Goal: Register for event/course

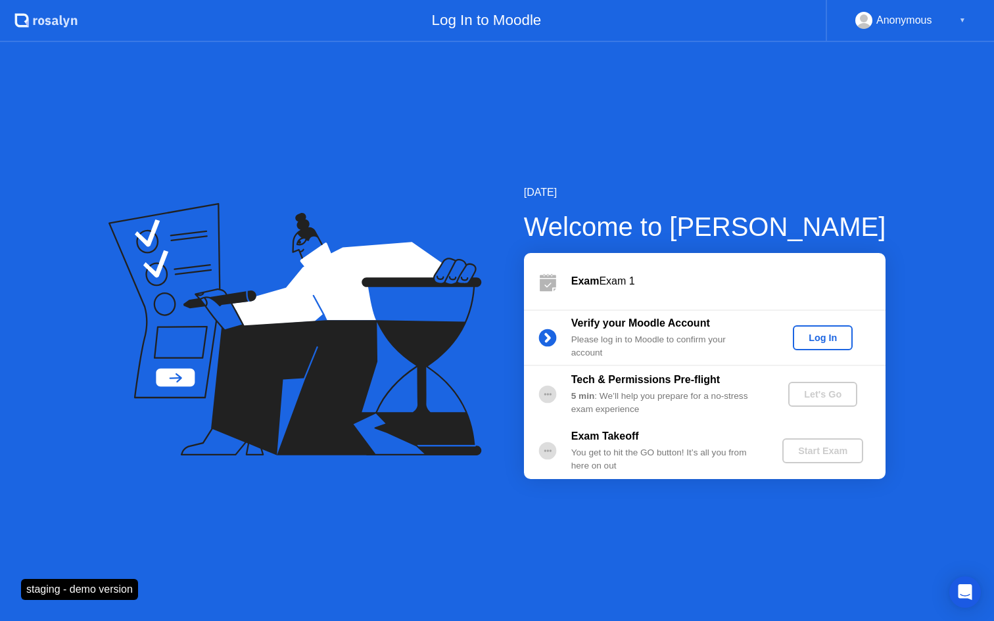
click at [825, 333] on div "Log In" at bounding box center [822, 338] width 49 height 11
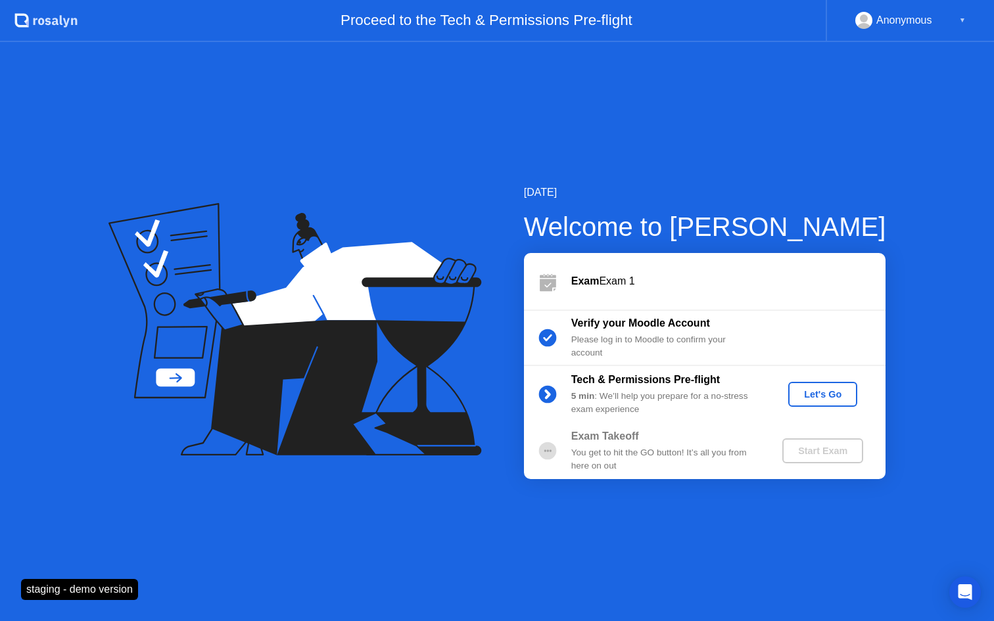
click at [824, 397] on div "Let's Go" at bounding box center [823, 394] width 59 height 11
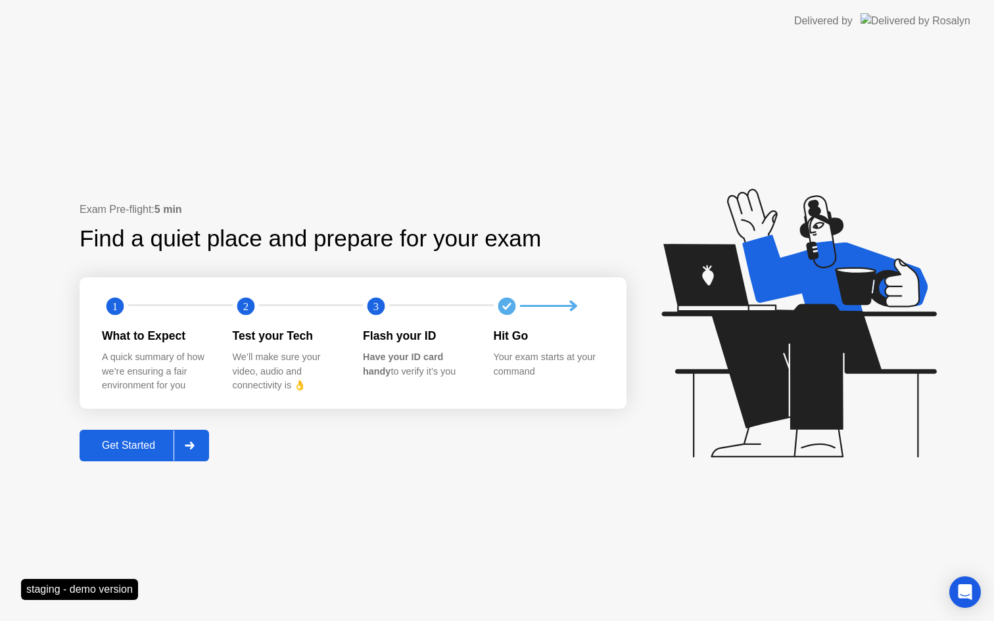
click at [169, 440] on div "Get Started" at bounding box center [129, 446] width 90 height 12
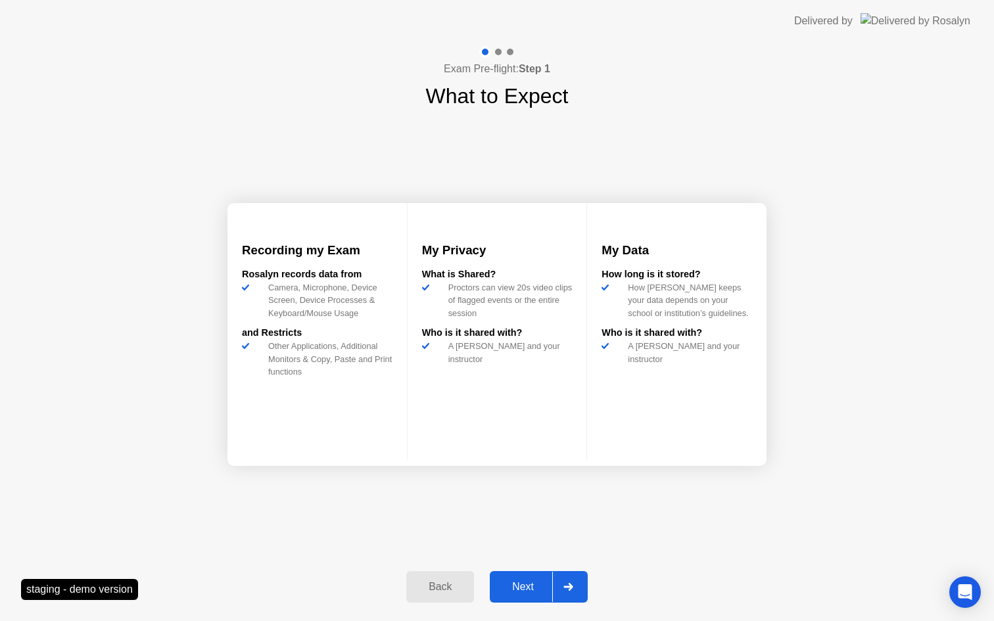
click at [524, 579] on button "Next" at bounding box center [539, 587] width 98 height 32
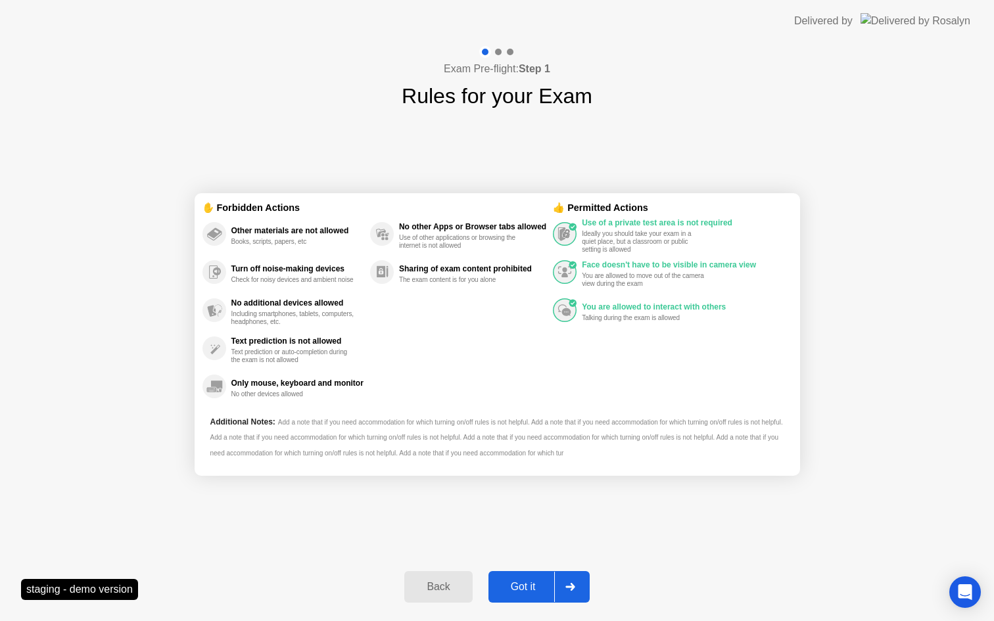
click at [520, 581] on div "Got it" at bounding box center [524, 587] width 62 height 12
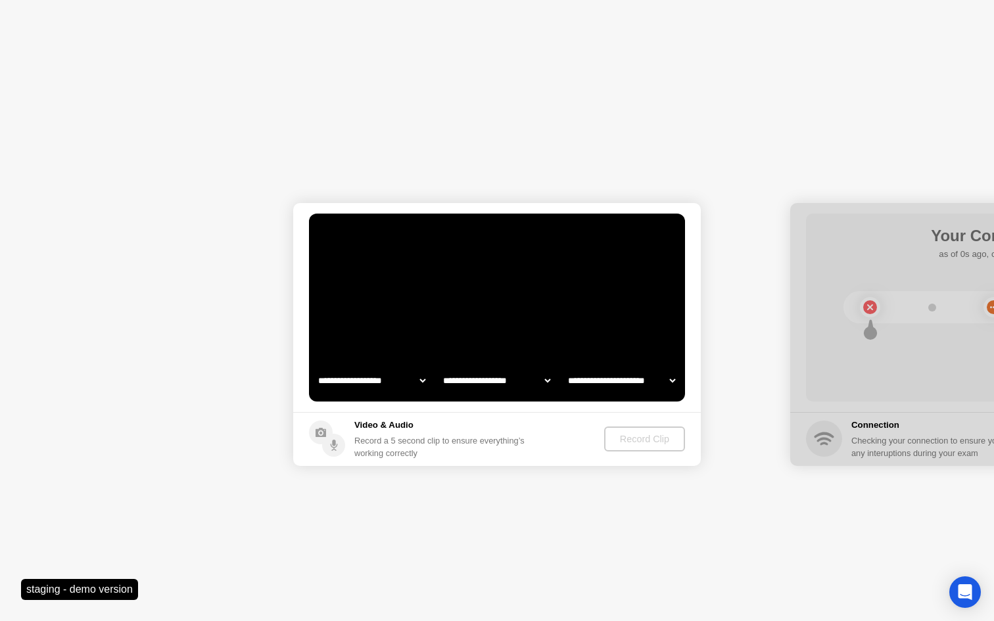
select select "**********"
select select "*******"
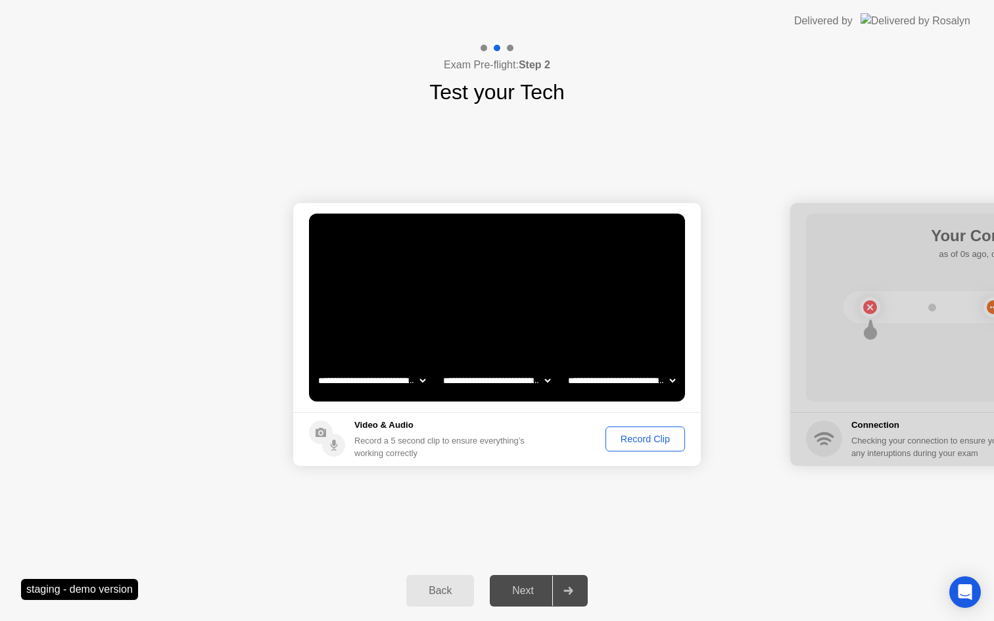
click at [636, 445] on div "Record Clip" at bounding box center [645, 439] width 70 height 11
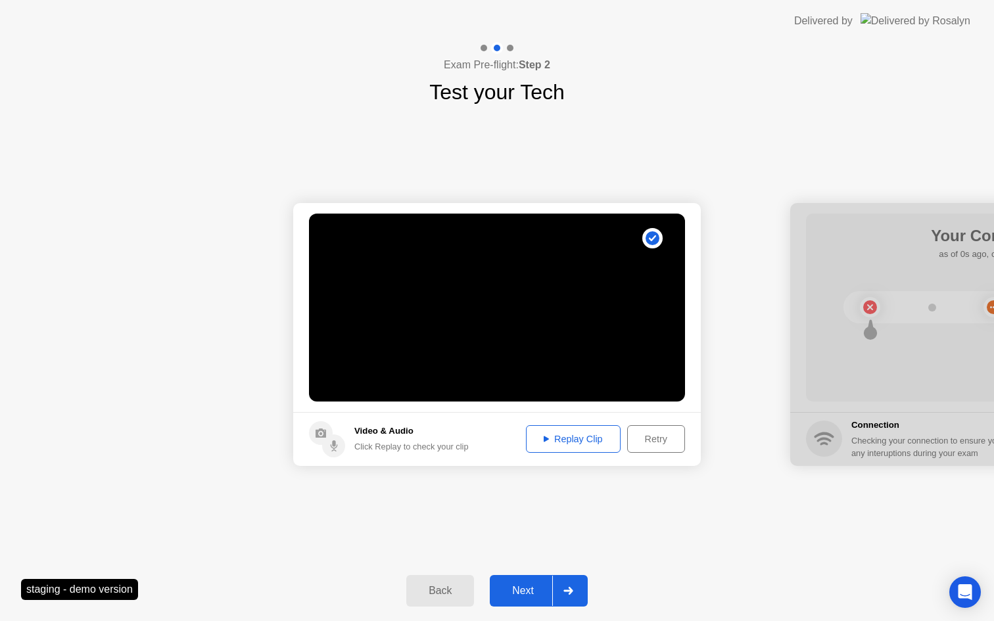
click at [525, 581] on button "Next" at bounding box center [539, 591] width 98 height 32
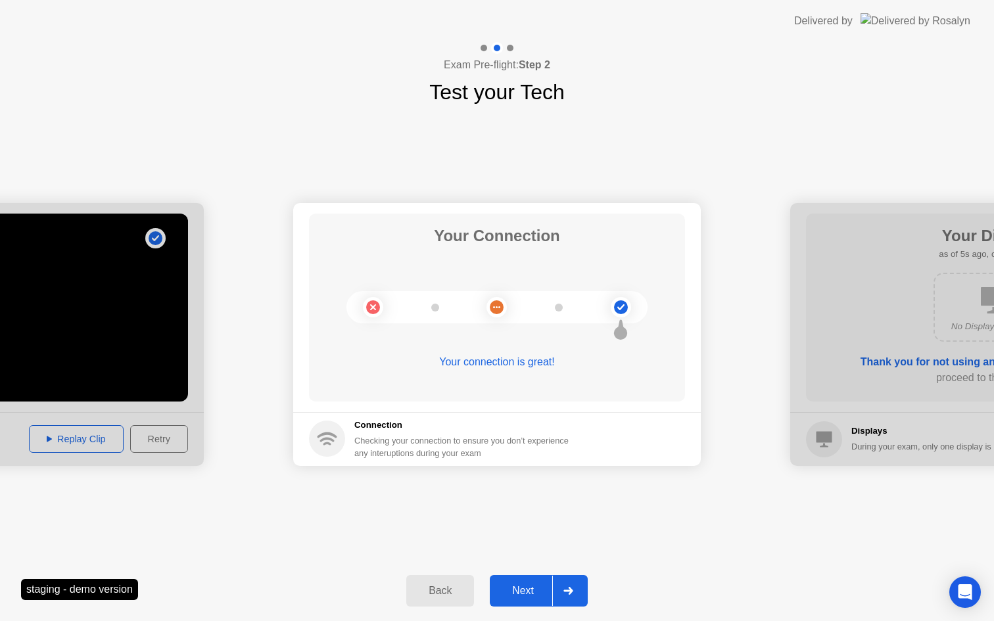
click at [516, 591] on div "Next" at bounding box center [523, 591] width 59 height 12
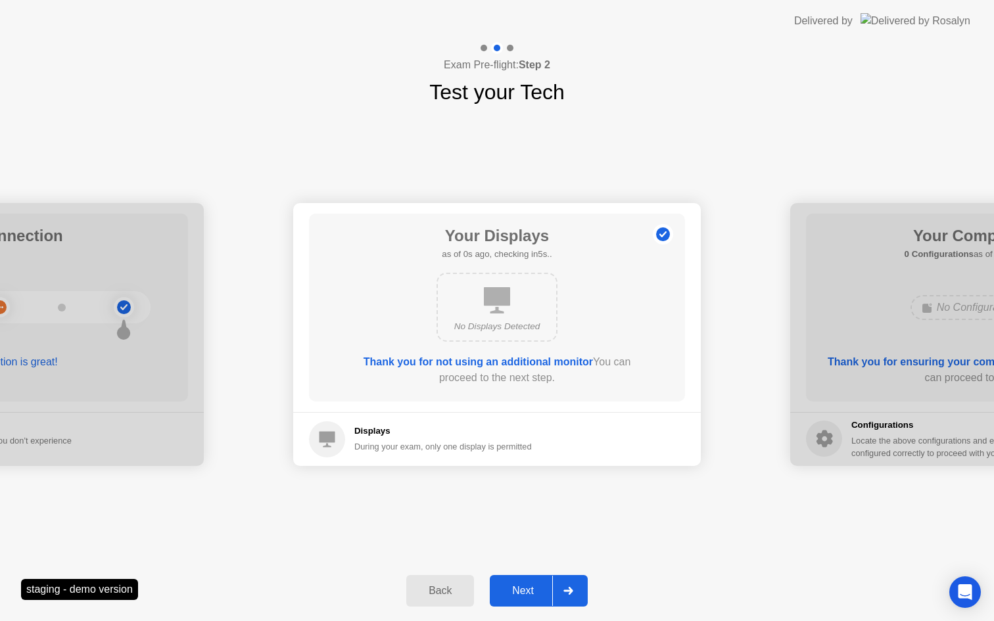
click at [516, 591] on div "Next" at bounding box center [523, 591] width 59 height 12
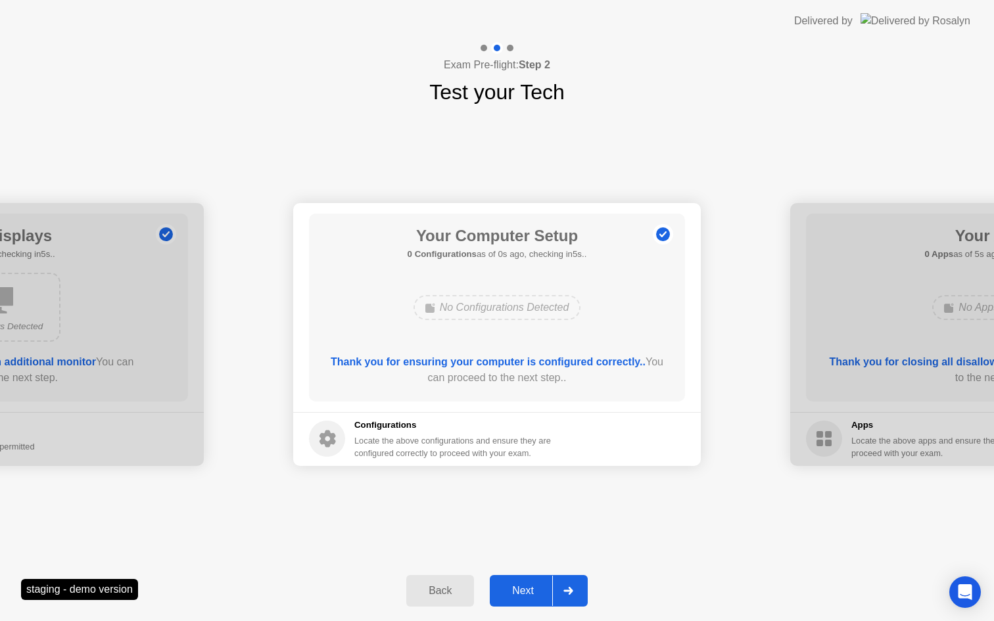
click at [516, 591] on div "Next" at bounding box center [523, 591] width 59 height 12
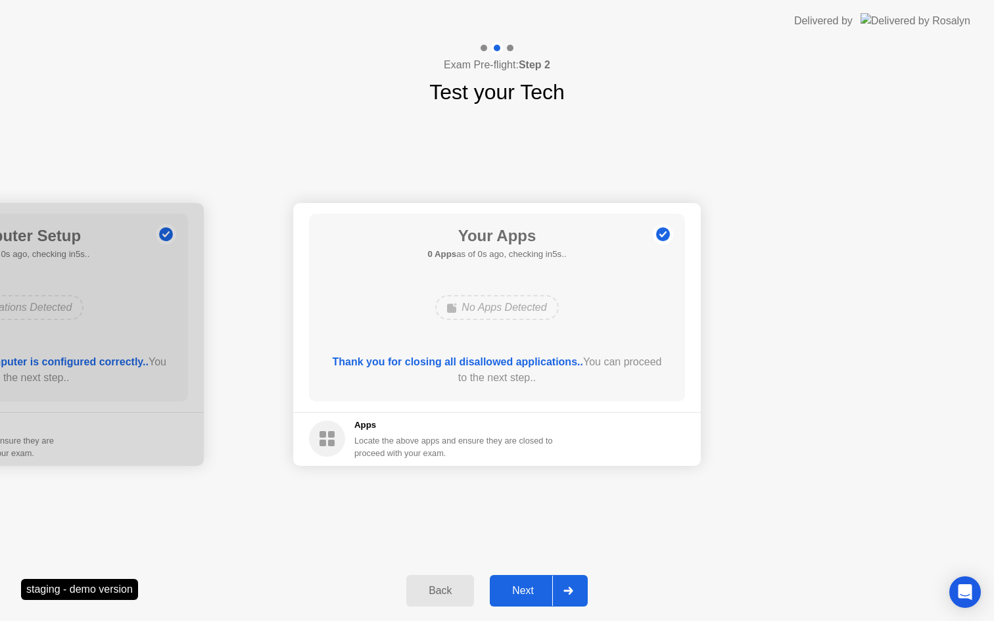
click at [516, 591] on div "Next" at bounding box center [523, 591] width 59 height 12
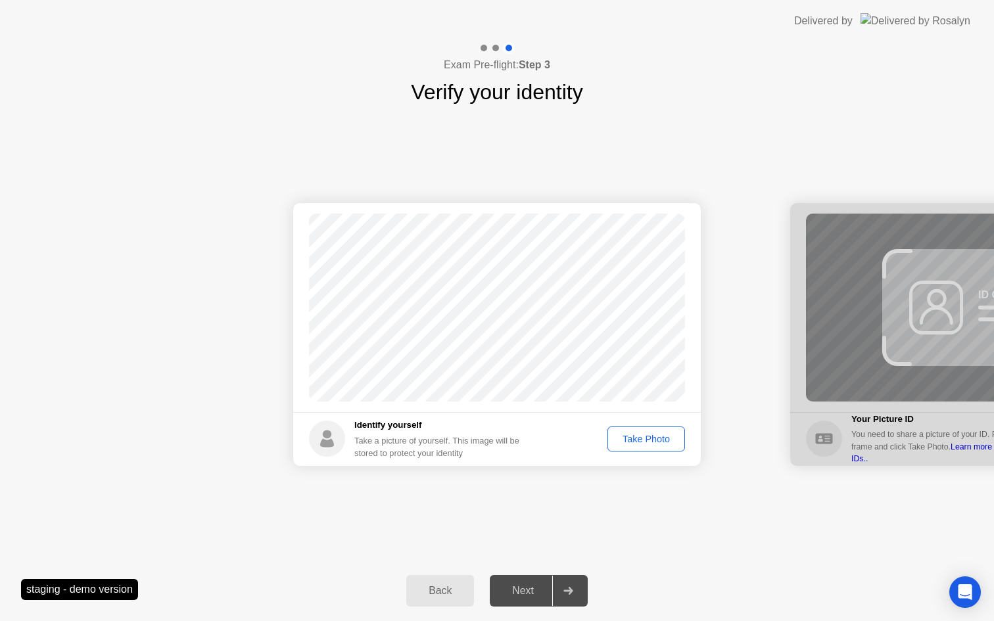
click at [631, 446] on button "Take Photo" at bounding box center [647, 439] width 78 height 25
click at [523, 589] on div "Next" at bounding box center [523, 591] width 59 height 12
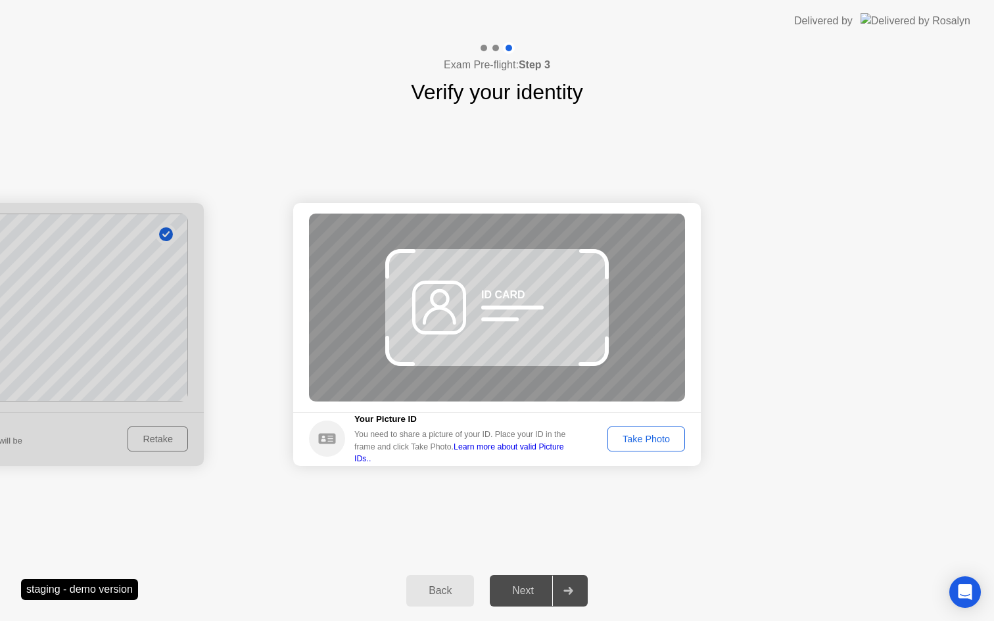
click at [654, 434] on div "Take Photo" at bounding box center [646, 439] width 68 height 11
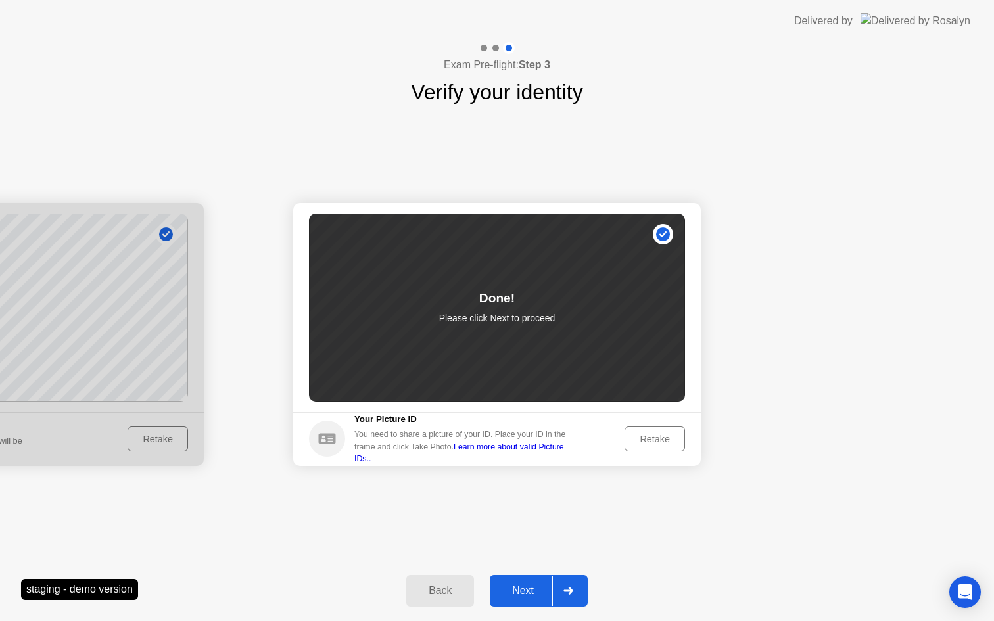
click at [526, 592] on div "Next" at bounding box center [523, 591] width 59 height 12
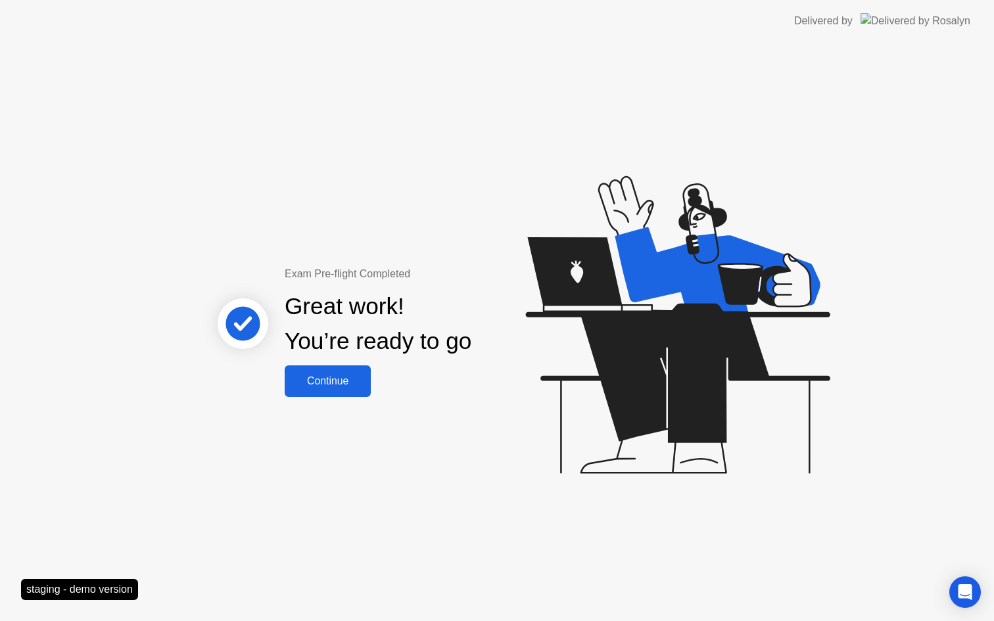
click at [335, 384] on div "Continue" at bounding box center [328, 381] width 78 height 12
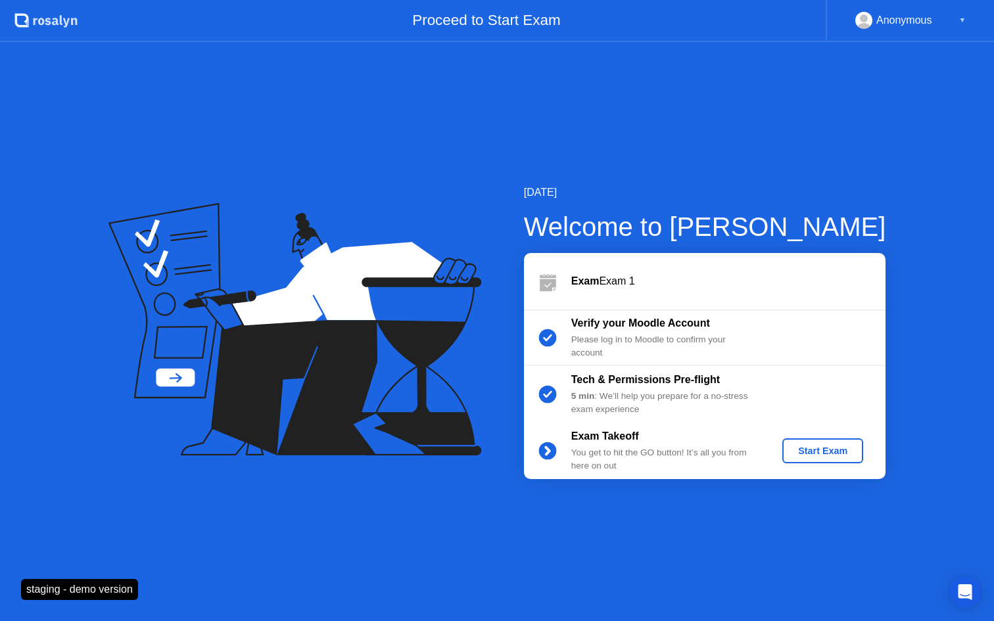
click at [822, 448] on div "Start Exam" at bounding box center [823, 451] width 70 height 11
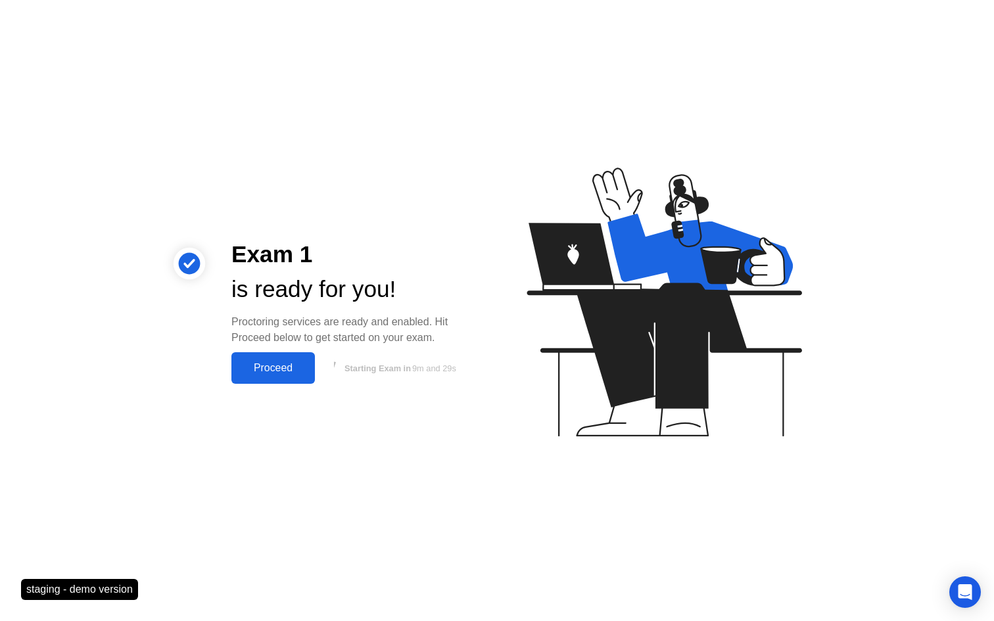
click at [258, 366] on div "Proceed" at bounding box center [273, 368] width 76 height 12
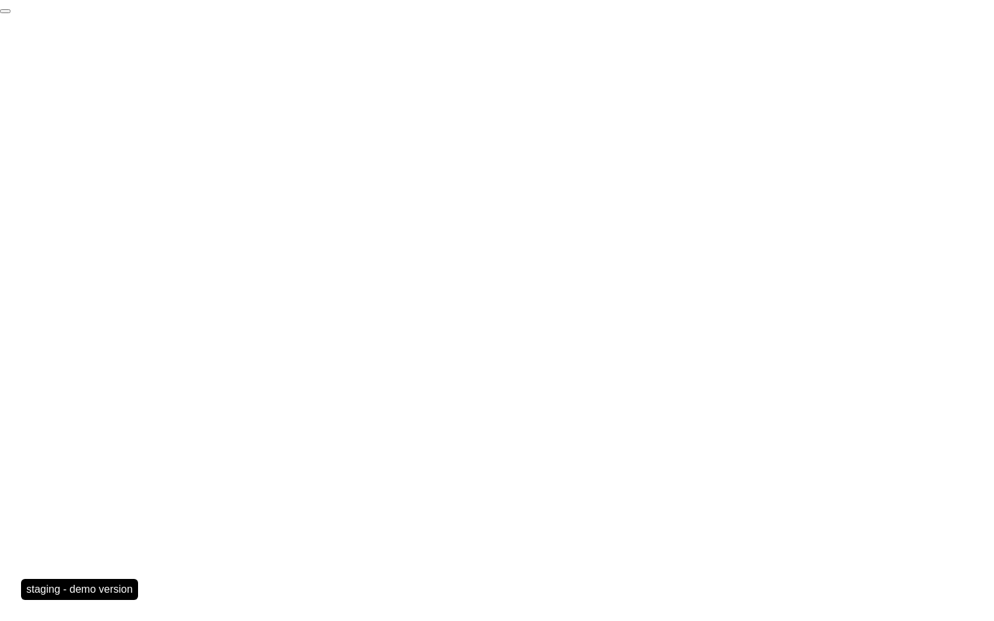
click div "End Proctoring Session"
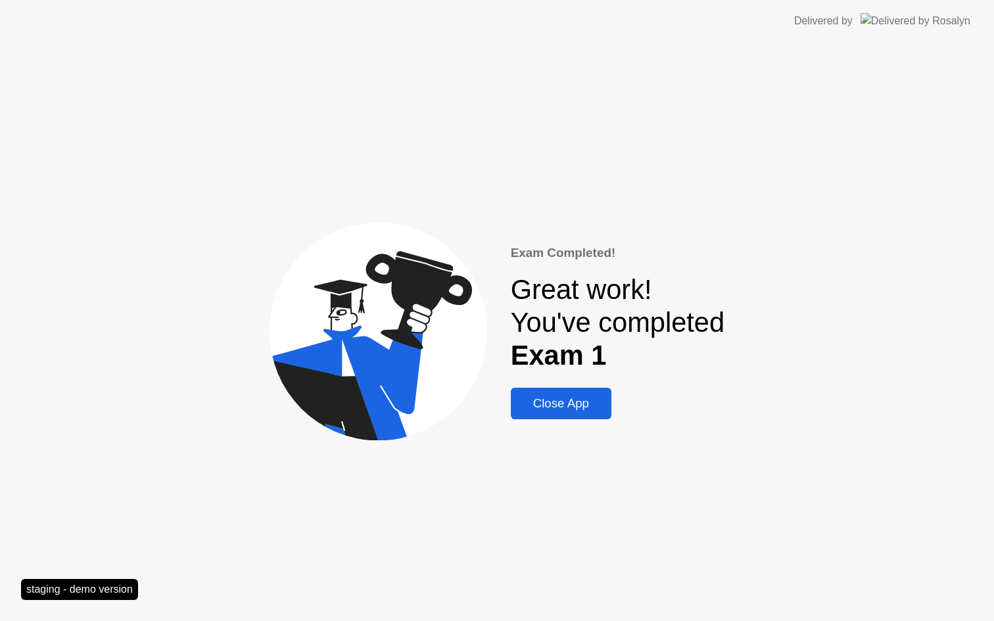
click at [547, 406] on div "Close App" at bounding box center [561, 404] width 93 height 14
